Goal: Task Accomplishment & Management: Complete application form

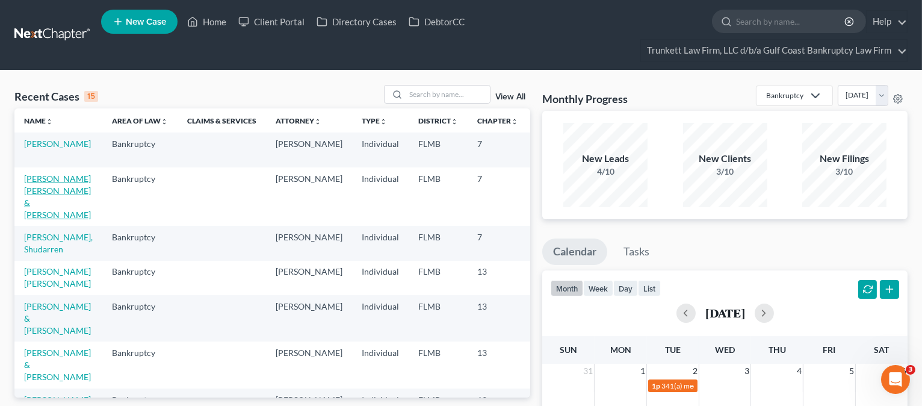
click at [57, 217] on link "[PERSON_NAME] [PERSON_NAME] & [PERSON_NAME]" at bounding box center [57, 196] width 67 height 46
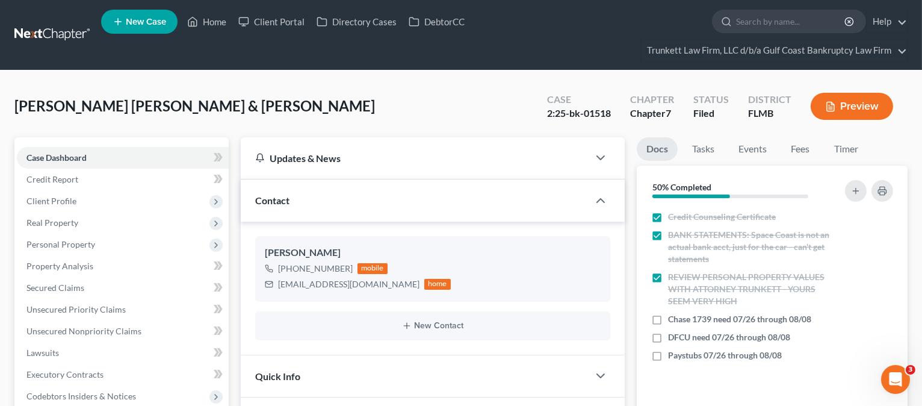
scroll to position [383, 0]
drag, startPoint x: 222, startPoint y: 20, endPoint x: 266, endPoint y: 51, distance: 53.6
click at [222, 20] on link "Home" at bounding box center [206, 22] width 51 height 22
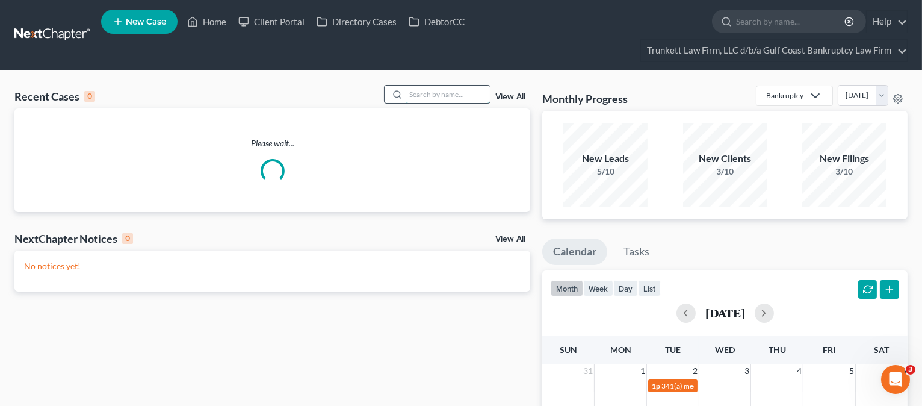
click at [432, 95] on input "search" at bounding box center [448, 93] width 84 height 17
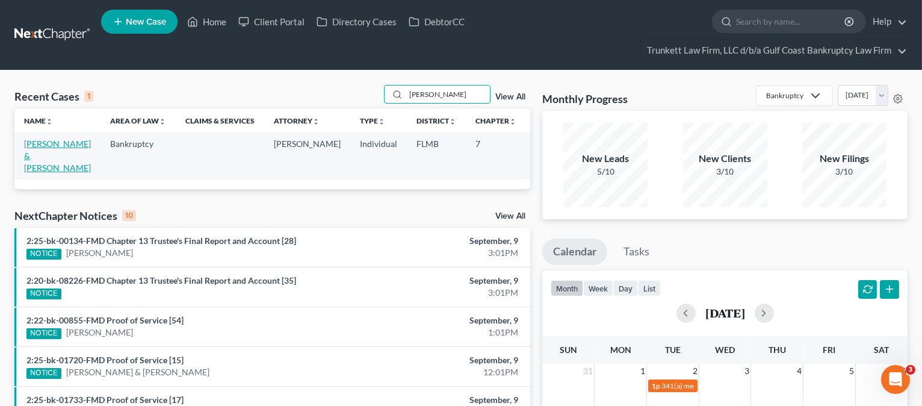
type input "[PERSON_NAME]"
click at [36, 166] on link "[PERSON_NAME] & [PERSON_NAME]" at bounding box center [57, 155] width 67 height 34
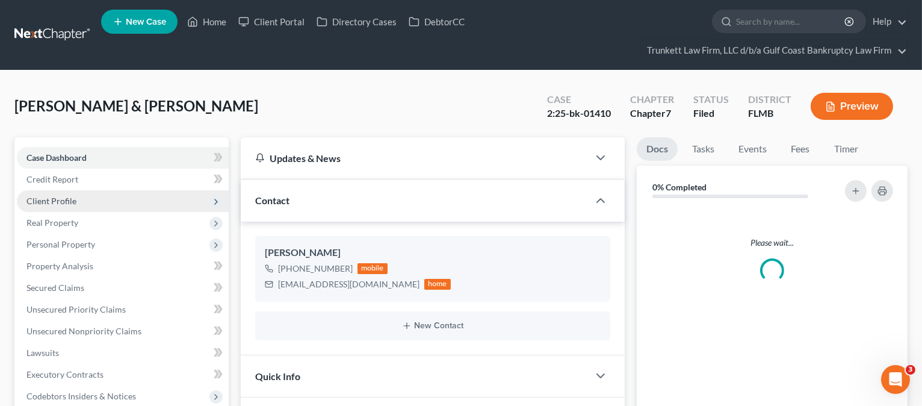
click at [77, 200] on span "Client Profile" at bounding box center [123, 201] width 212 height 22
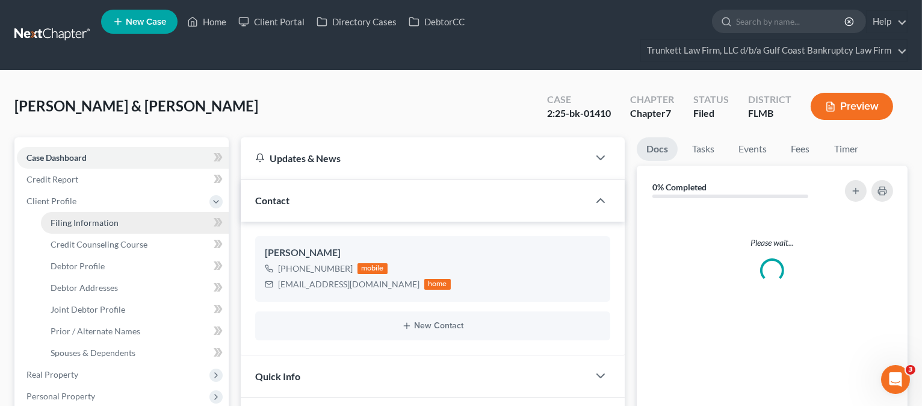
scroll to position [395, 0]
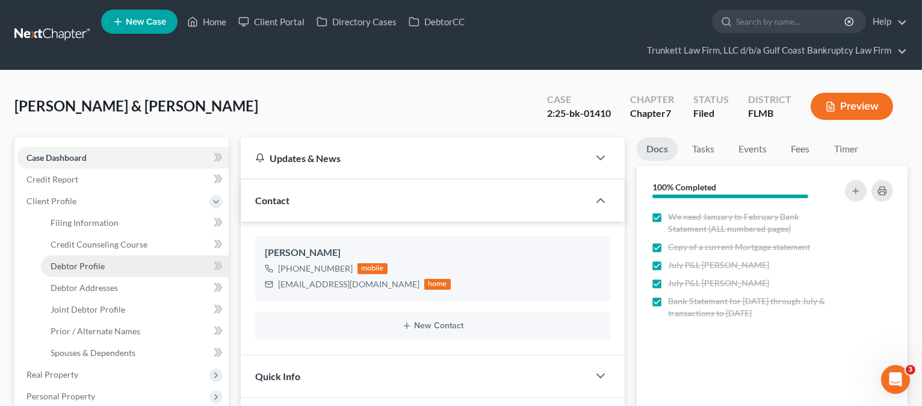
click at [113, 264] on link "Debtor Profile" at bounding box center [135, 266] width 188 height 22
select select "1"
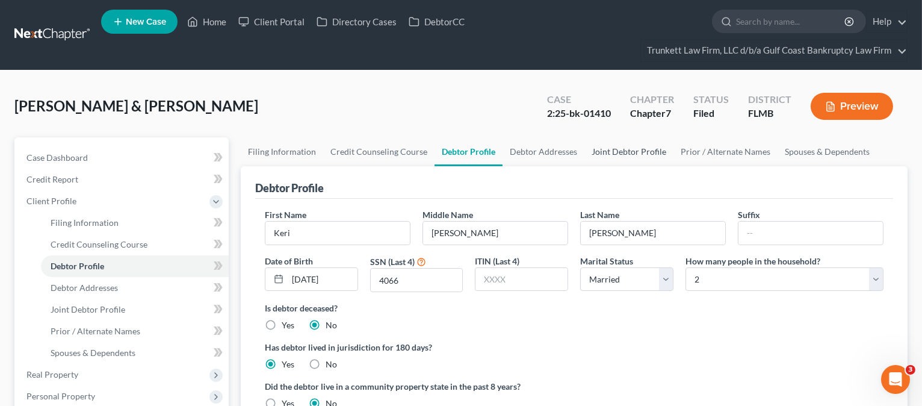
click at [613, 150] on link "Joint Debtor Profile" at bounding box center [628, 151] width 89 height 29
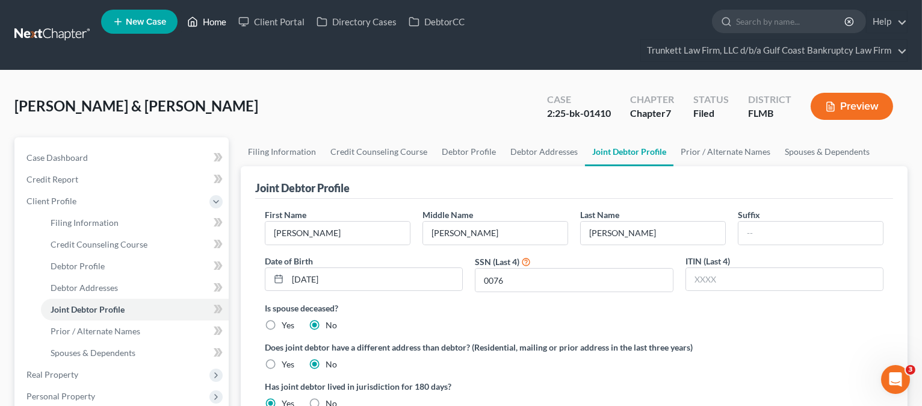
drag, startPoint x: 215, startPoint y: 17, endPoint x: 215, endPoint y: 32, distance: 14.4
click at [215, 18] on link "Home" at bounding box center [206, 22] width 51 height 22
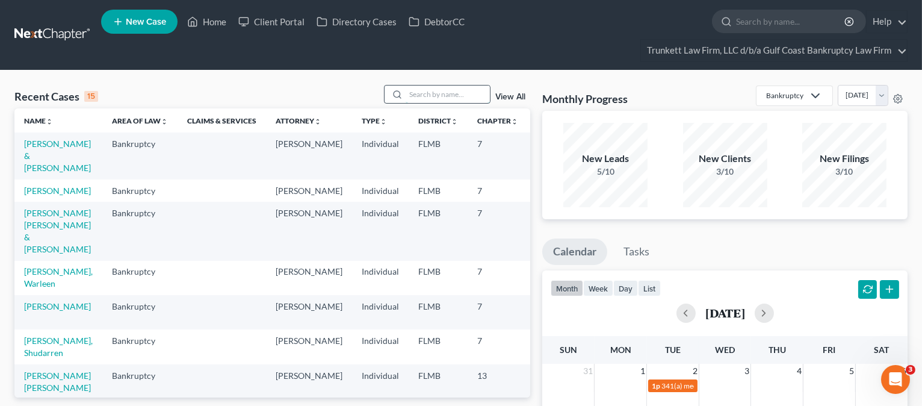
click at [438, 92] on input "search" at bounding box center [448, 93] width 84 height 17
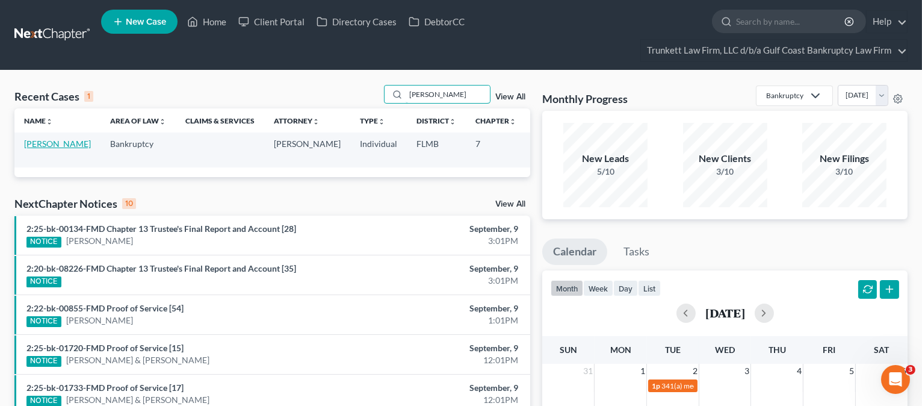
type input "[PERSON_NAME]"
click at [34, 149] on link "[PERSON_NAME]" at bounding box center [57, 143] width 67 height 10
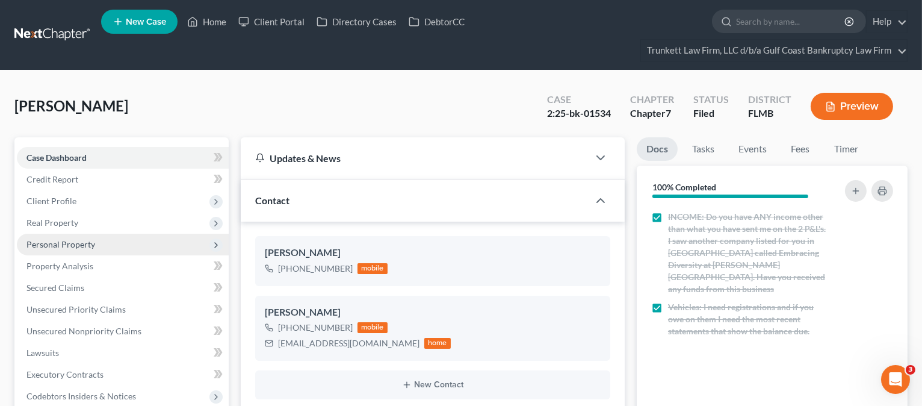
click at [76, 239] on span "Personal Property" at bounding box center [60, 244] width 69 height 10
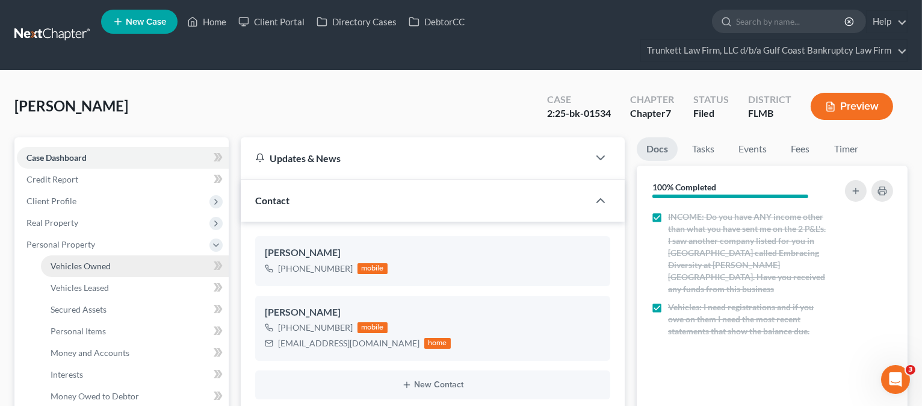
click at [78, 261] on span "Vehicles Owned" at bounding box center [81, 266] width 60 height 10
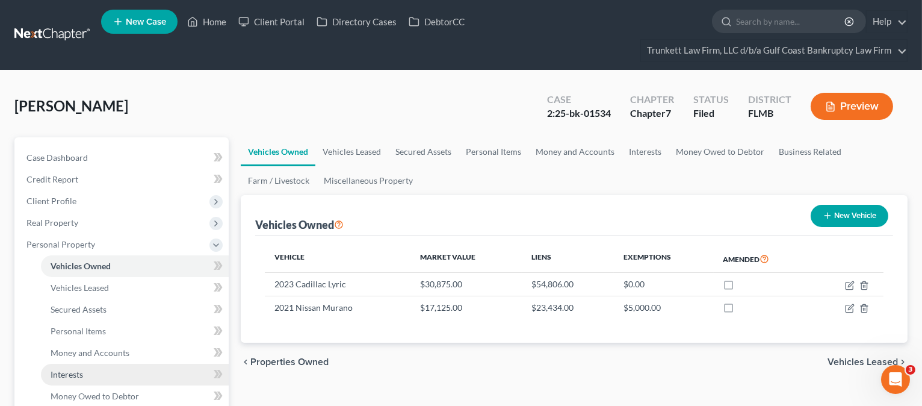
scroll to position [80, 0]
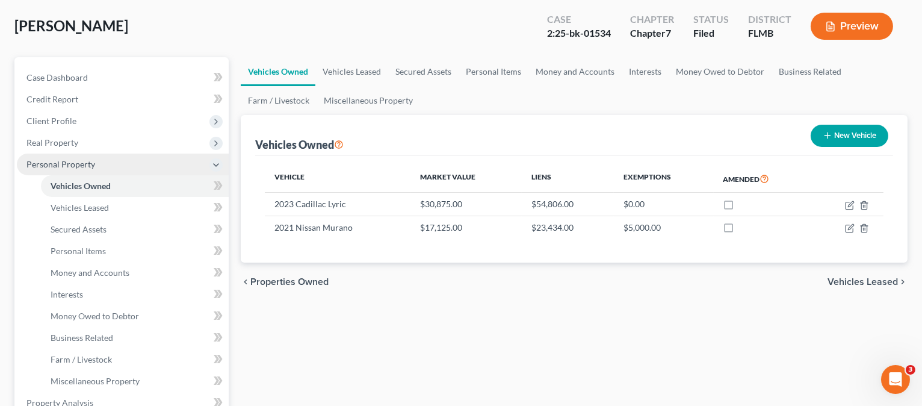
click at [57, 159] on span "Personal Property" at bounding box center [60, 164] width 69 height 10
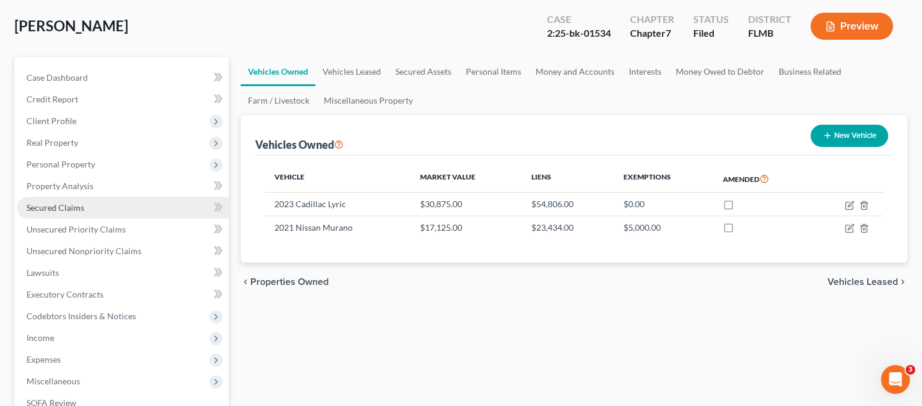
click at [61, 210] on span "Secured Claims" at bounding box center [55, 207] width 58 height 10
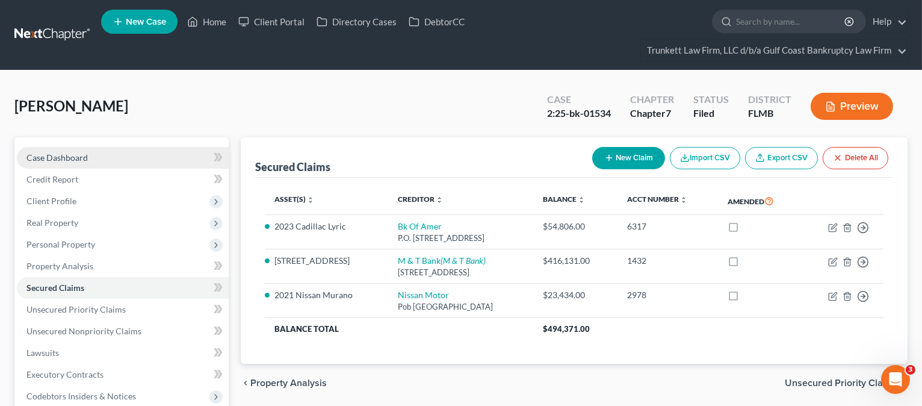
click at [77, 156] on span "Case Dashboard" at bounding box center [56, 157] width 61 height 10
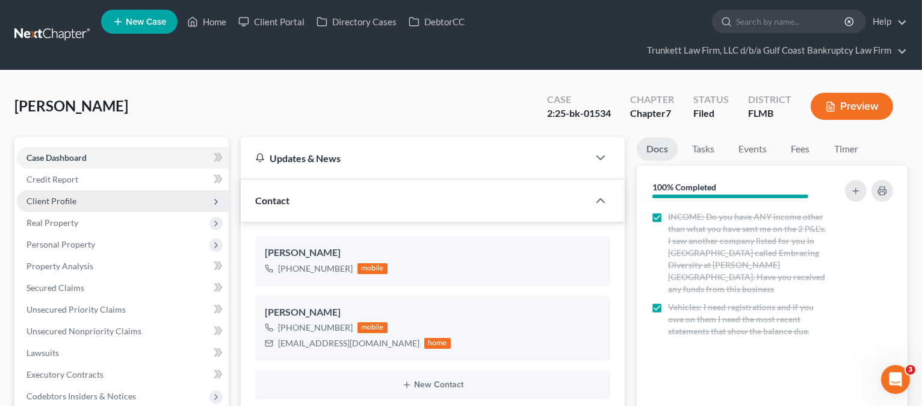
click at [62, 197] on span "Client Profile" at bounding box center [51, 201] width 50 height 10
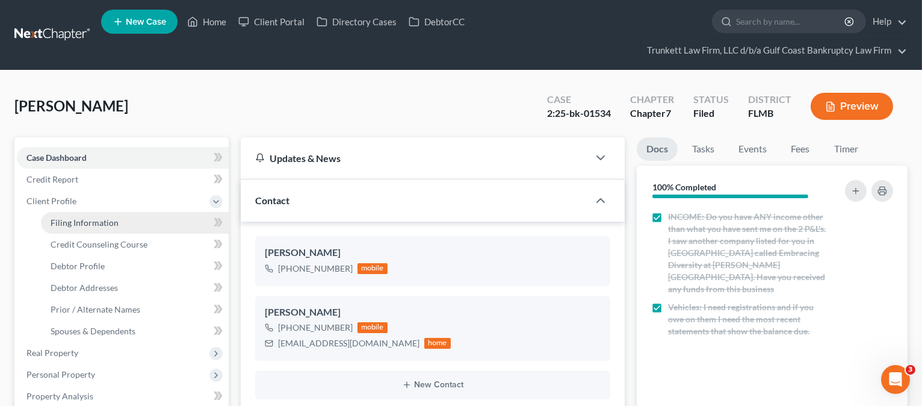
click at [74, 222] on span "Filing Information" at bounding box center [85, 222] width 68 height 10
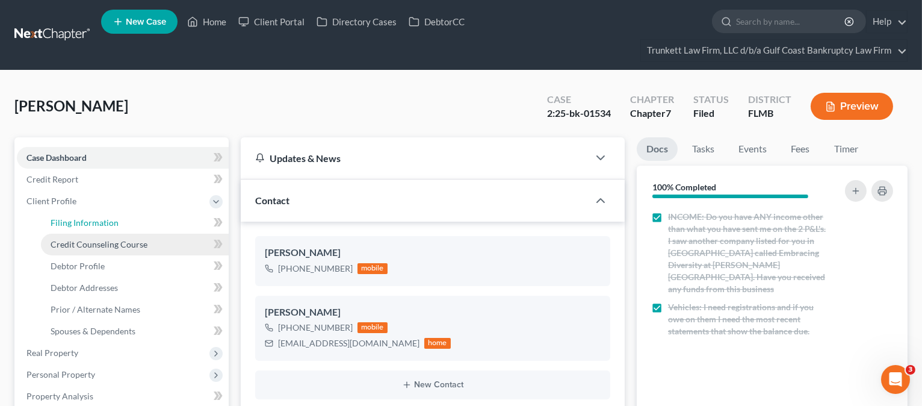
select select "1"
select select "0"
select select "9"
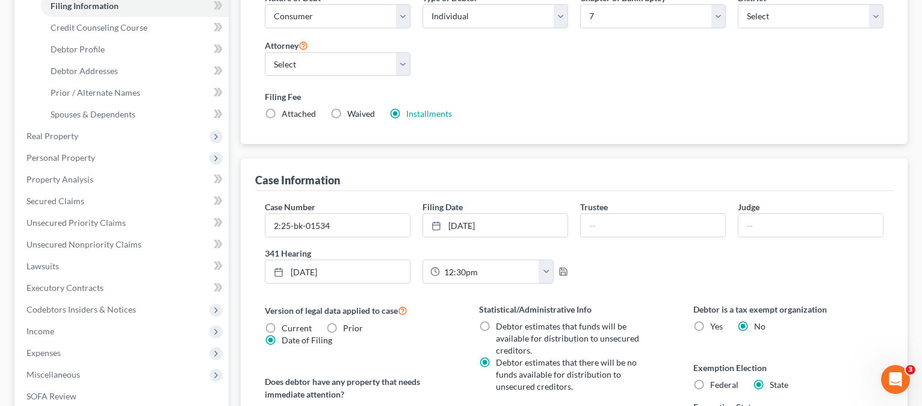
scroll to position [241, 0]
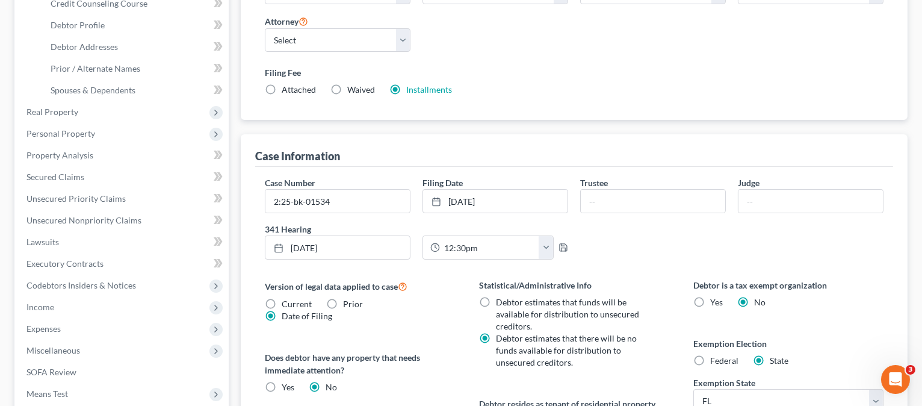
click at [535, 143] on div "Case Information" at bounding box center [574, 150] width 638 height 33
